Goal: Transaction & Acquisition: Subscribe to service/newsletter

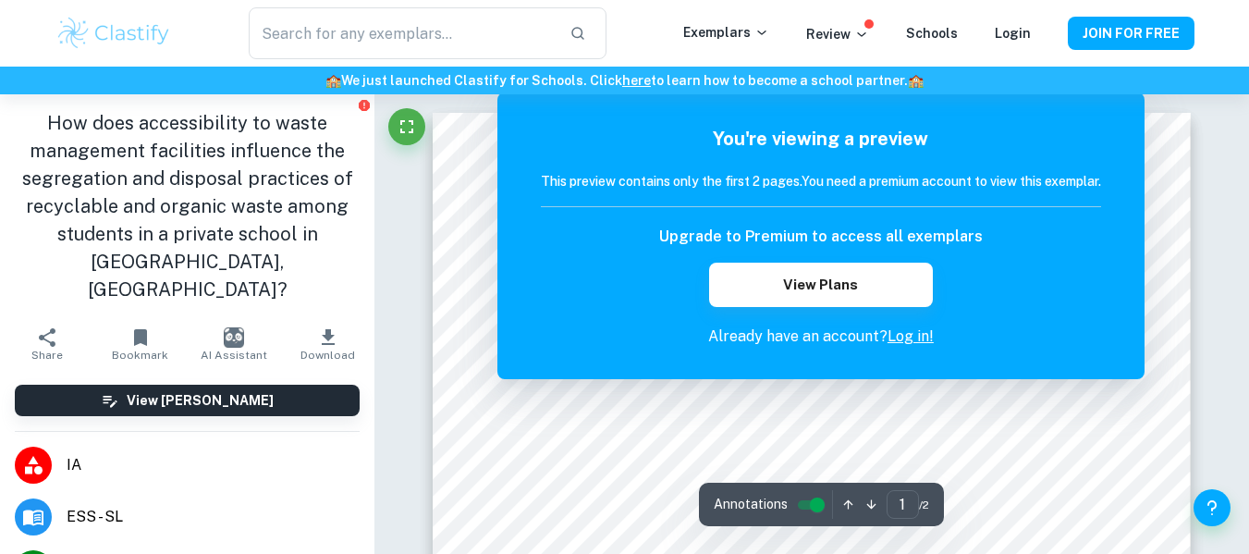
click at [916, 335] on link "Log in!" at bounding box center [910, 336] width 46 height 18
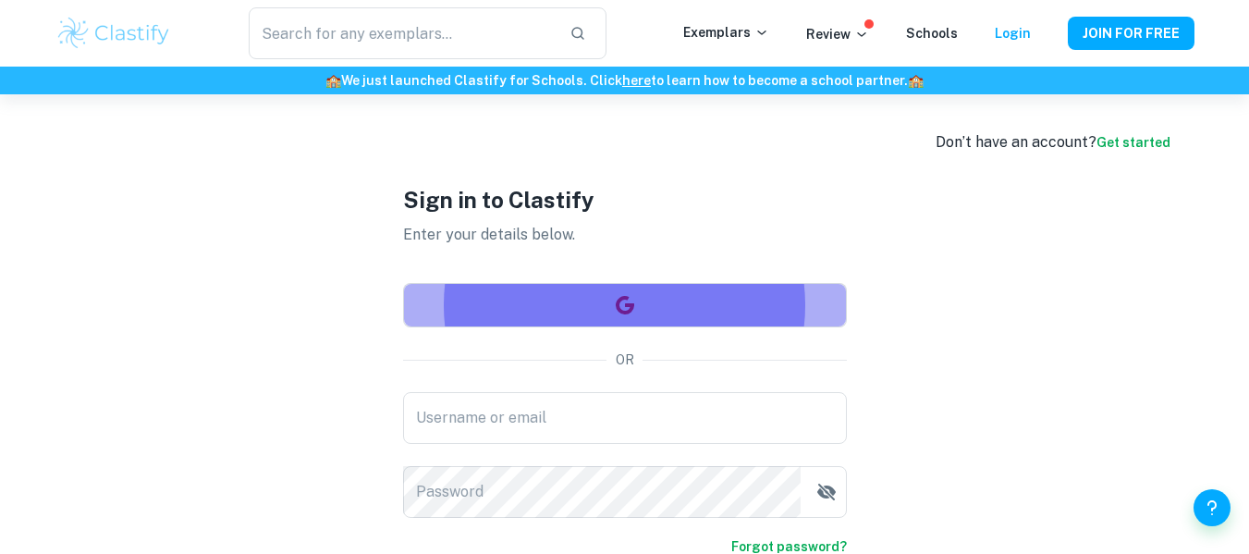
click at [587, 310] on button "button" at bounding box center [625, 305] width 444 height 44
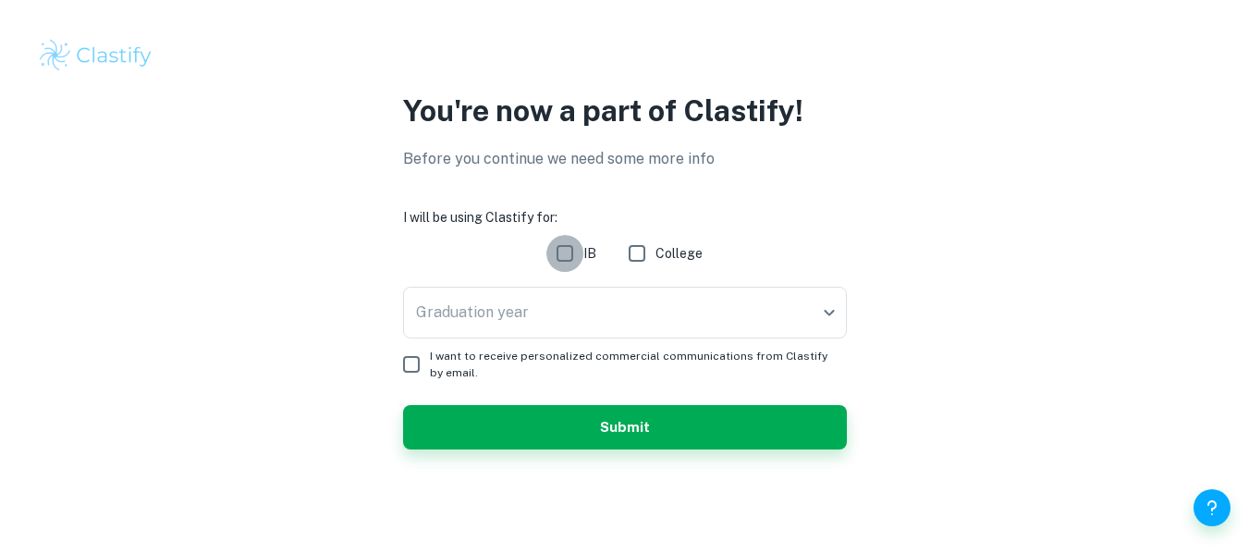
click at [570, 248] on input "IB" at bounding box center [564, 253] width 37 height 37
checkbox input "true"
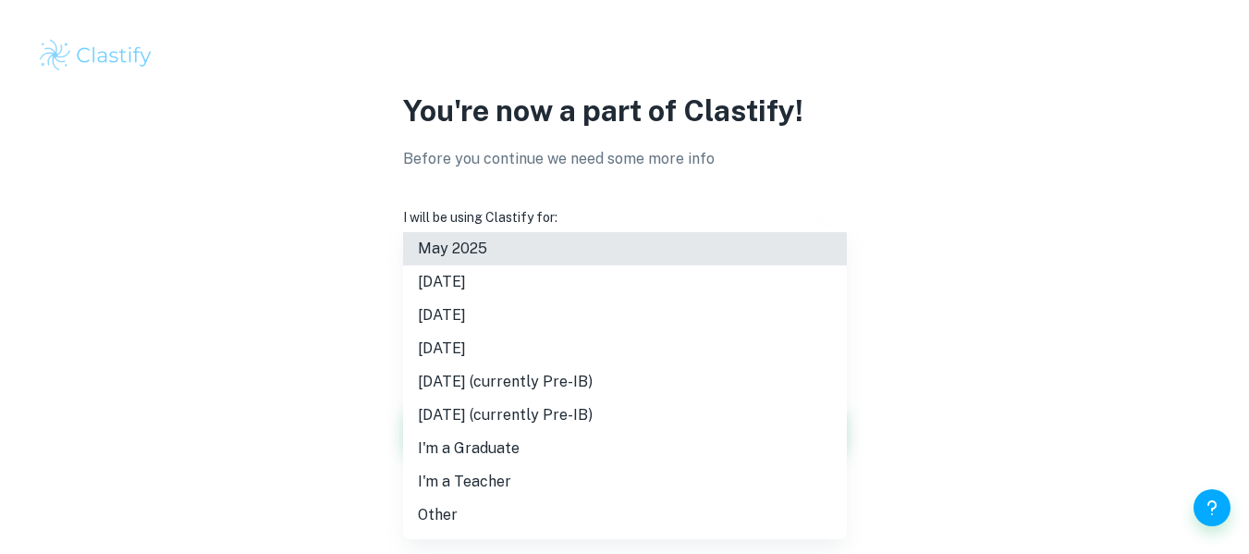
click at [546, 287] on body "We value your privacy We use cookies to enhance your browsing experience, serve…" at bounding box center [624, 277] width 1249 height 554
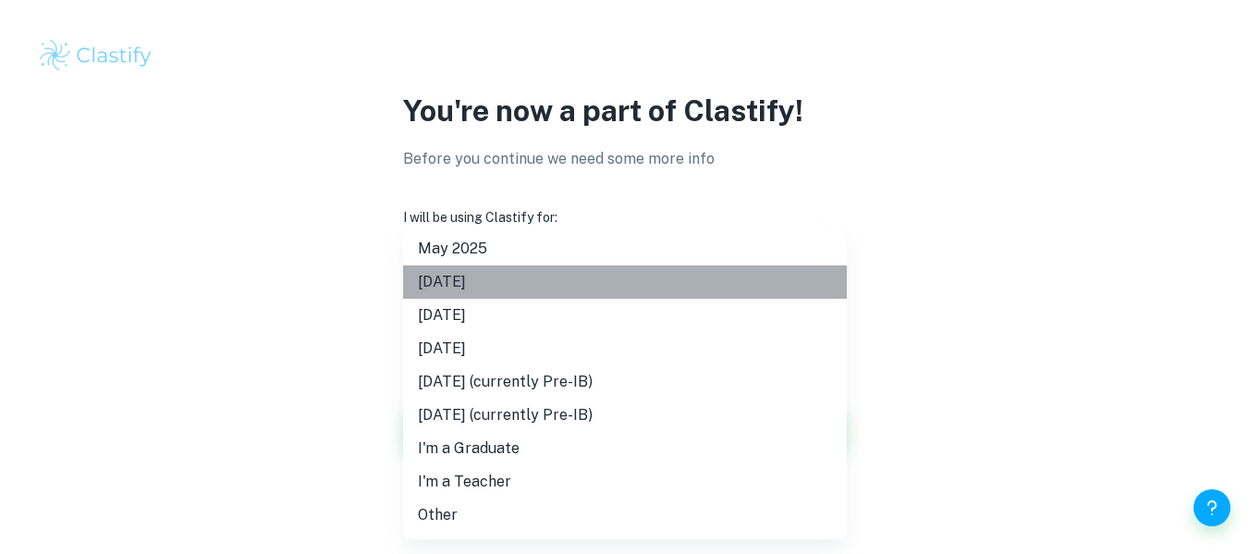
click at [477, 279] on li "November 2025" at bounding box center [625, 281] width 444 height 33
type input "N25"
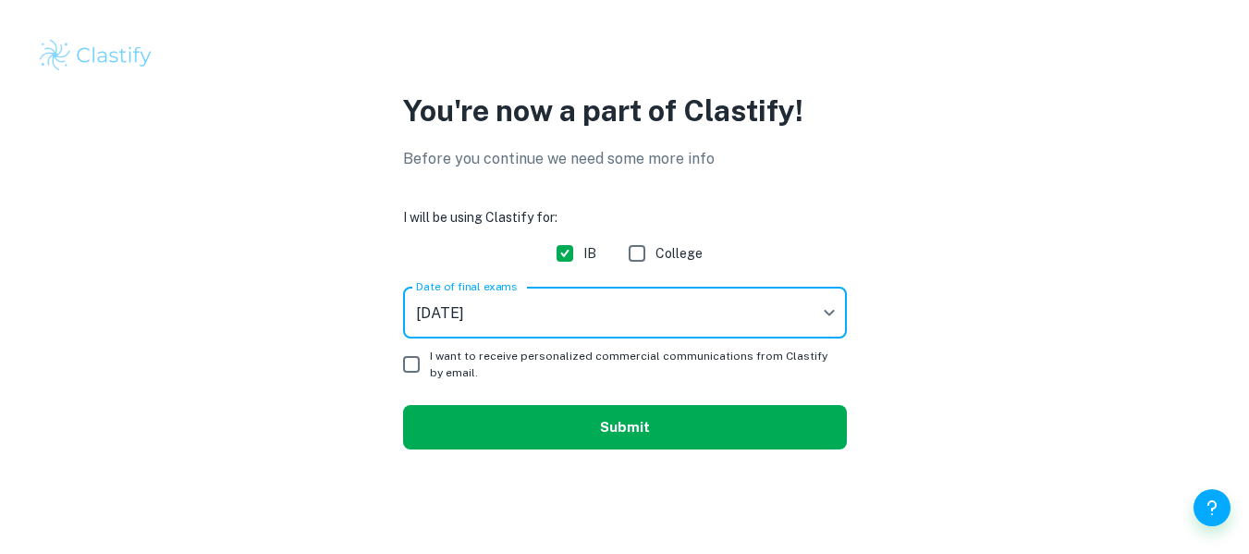
click at [515, 421] on button "Submit" at bounding box center [625, 427] width 444 height 44
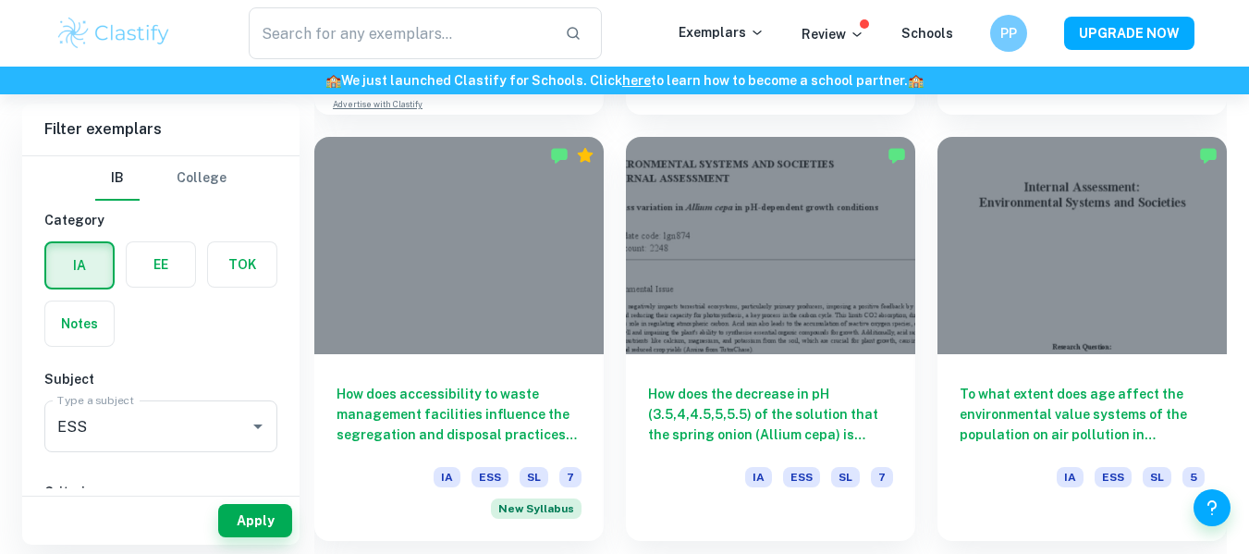
scroll to position [1825, 0]
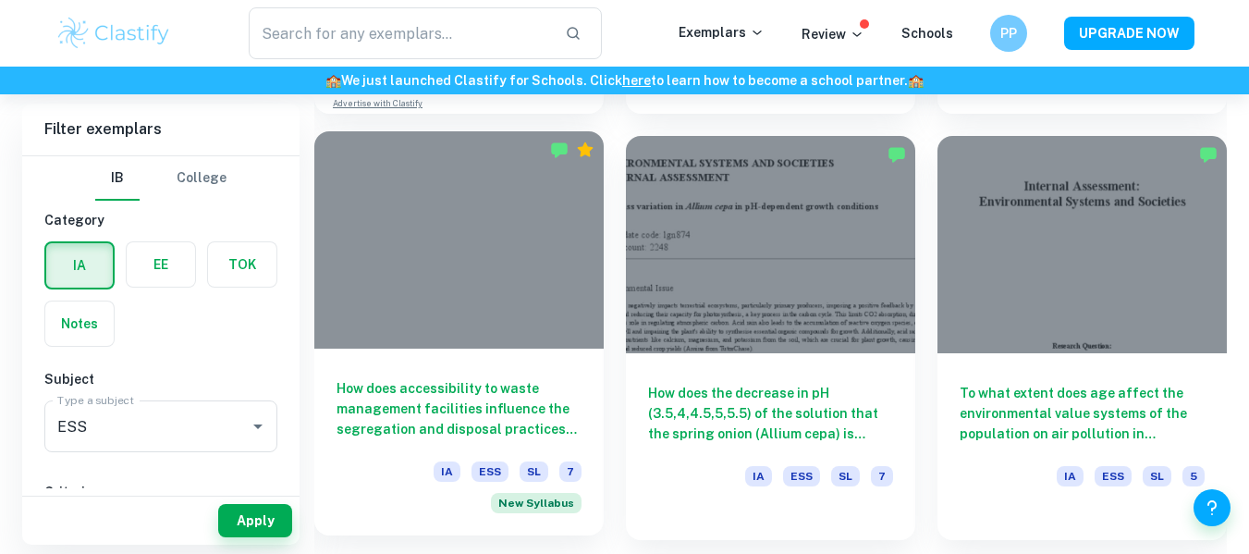
click at [387, 411] on h6 "How does accessibility to waste management facilities influence the segregation…" at bounding box center [458, 408] width 245 height 61
